Goal: Task Accomplishment & Management: Manage account settings

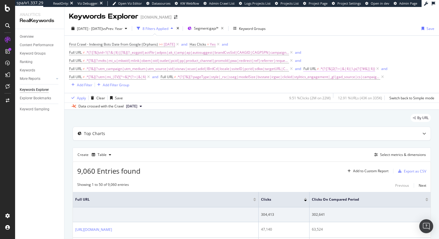
scroll to position [8, 0]
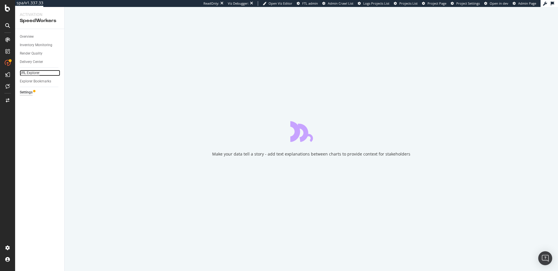
click at [34, 72] on div "URL Explorer" at bounding box center [30, 73] width 20 height 6
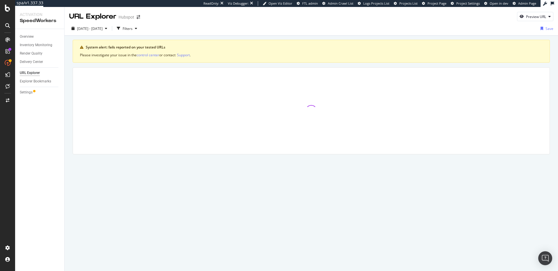
click at [194, 83] on div at bounding box center [311, 111] width 476 height 87
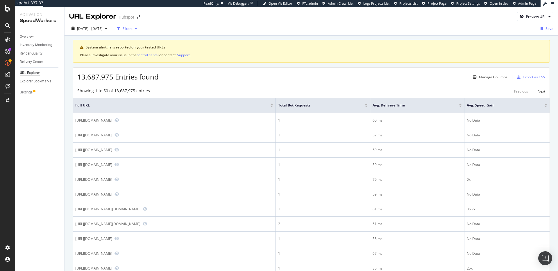
click at [132, 29] on div "Filters" at bounding box center [128, 28] width 10 height 5
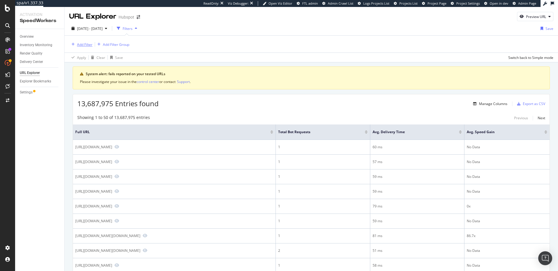
click at [89, 44] on div "Add Filter" at bounding box center [84, 44] width 15 height 5
click at [491, 104] on div "Manage Columns" at bounding box center [493, 103] width 28 height 5
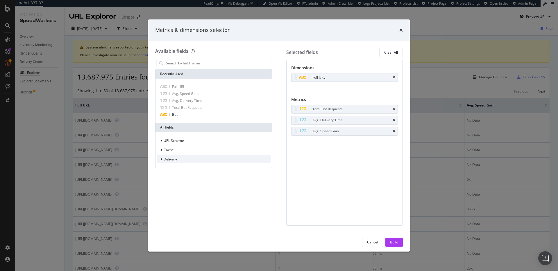
click at [177, 160] on div "Delivery" at bounding box center [214, 159] width 114 height 8
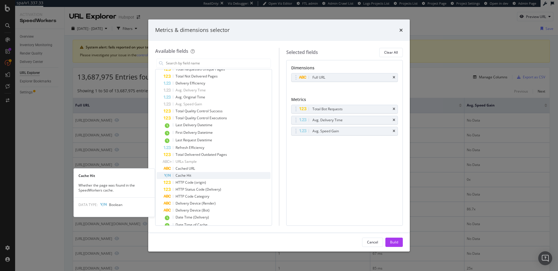
scroll to position [129, 0]
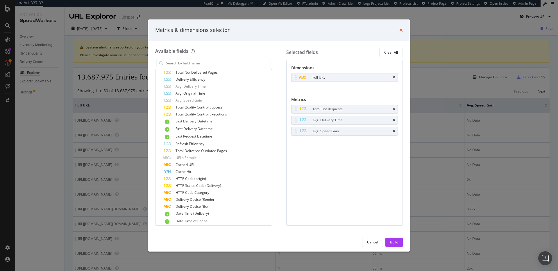
click at [401, 30] on icon "times" at bounding box center [400, 30] width 3 height 5
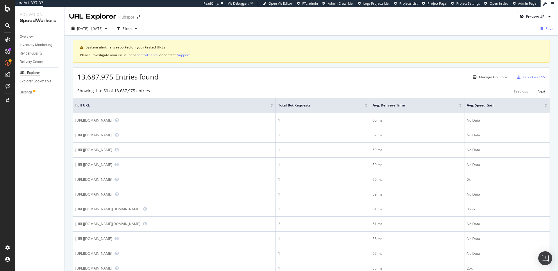
click at [341, 81] on div "13,687,975 Entries found Manage Columns Export as CSV" at bounding box center [311, 75] width 476 height 14
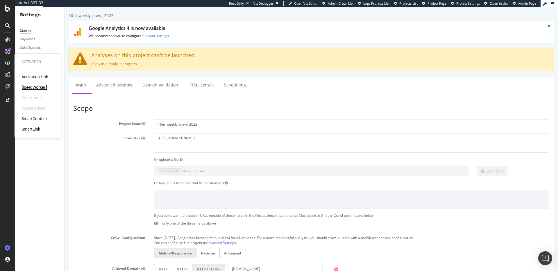
click at [30, 85] on div "SpeedWorkers" at bounding box center [35, 88] width 26 height 6
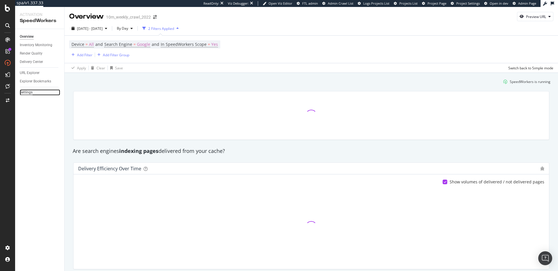
click at [23, 93] on div "Settings" at bounding box center [26, 92] width 13 height 6
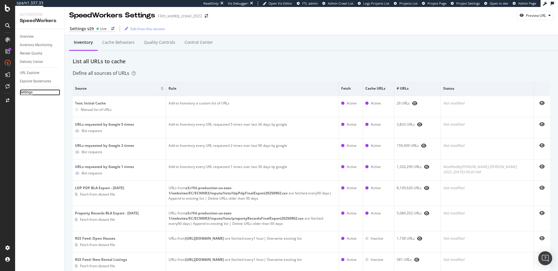
scroll to position [2, 0]
click at [127, 44] on div "Cache behaviors" at bounding box center [118, 41] width 32 height 6
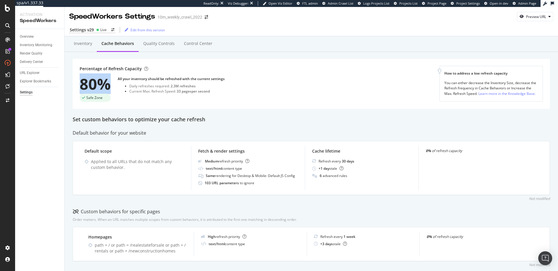
drag, startPoint x: 81, startPoint y: 87, endPoint x: 113, endPoint y: 87, distance: 32.3
click at [112, 87] on div "Percentage of Refresh Capacity 80% Safe Zone All your inventory should be refre…" at bounding box center [311, 84] width 477 height 50
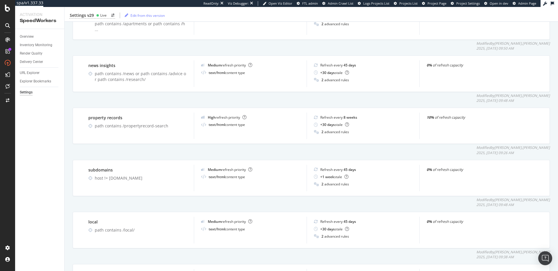
scroll to position [376, 0]
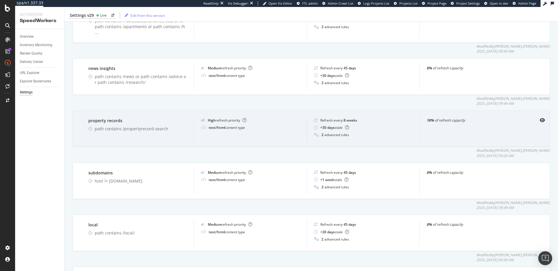
click at [214, 118] on div "High refresh priority" at bounding box center [227, 120] width 39 height 5
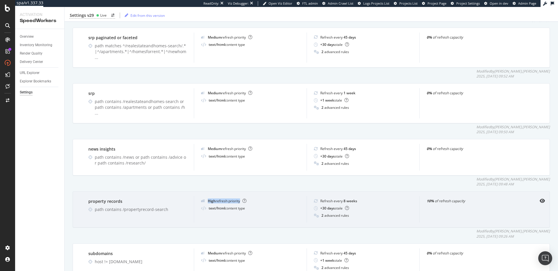
scroll to position [292, 0]
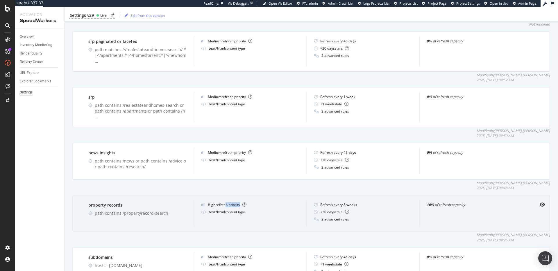
click at [223, 203] on div "High refresh priority" at bounding box center [227, 205] width 39 height 5
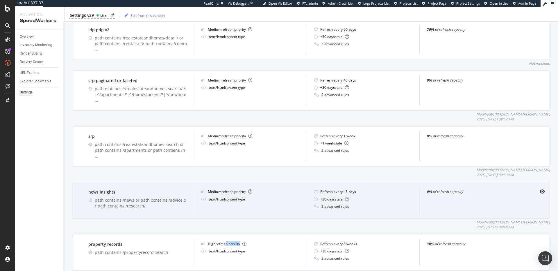
scroll to position [250, 0]
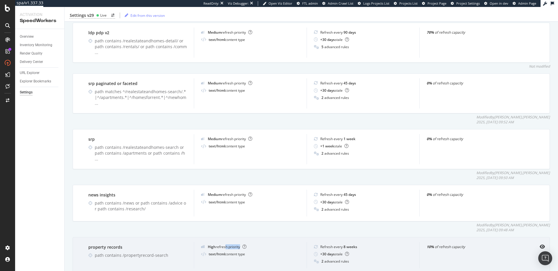
click at [223, 245] on div "High refresh priority" at bounding box center [227, 247] width 39 height 5
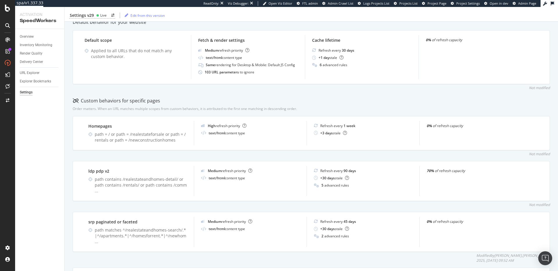
scroll to position [0, 0]
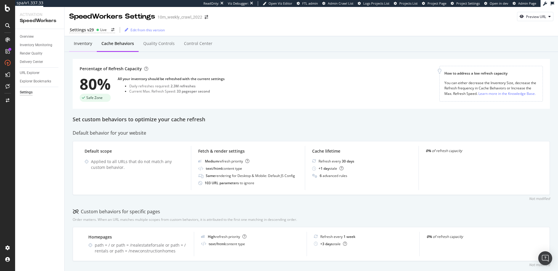
click at [72, 43] on div "Inventory" at bounding box center [83, 44] width 28 height 16
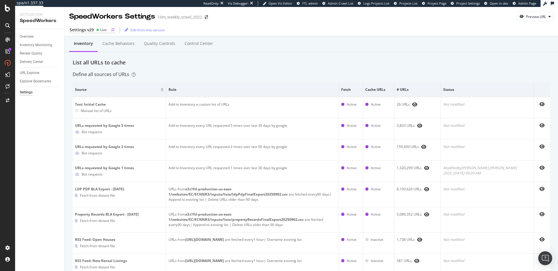
click at [95, 29] on div "Settings v29 Live" at bounding box center [92, 30] width 46 height 6
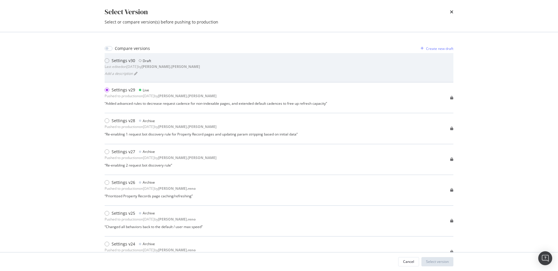
click at [212, 71] on div "Settings v30 Draft Last edited on 2025 Sep 18th by robert.salerno Add a descrip…" at bounding box center [279, 68] width 349 height 20
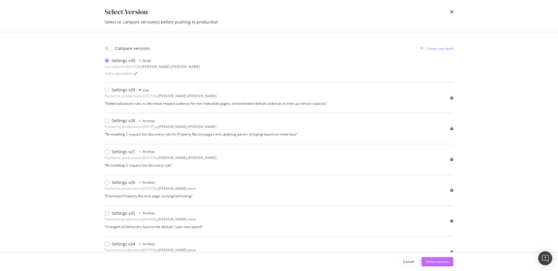
click at [447, 263] on div "Select version" at bounding box center [437, 261] width 23 height 5
